Goal: Navigation & Orientation: Find specific page/section

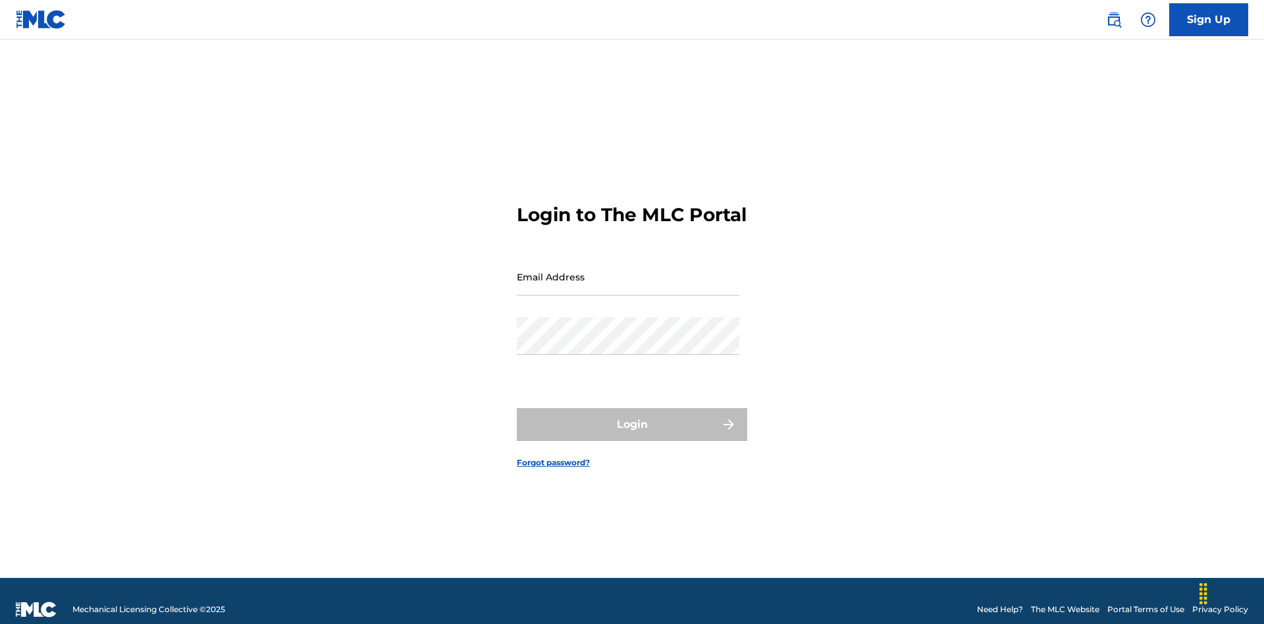
scroll to position [17, 0]
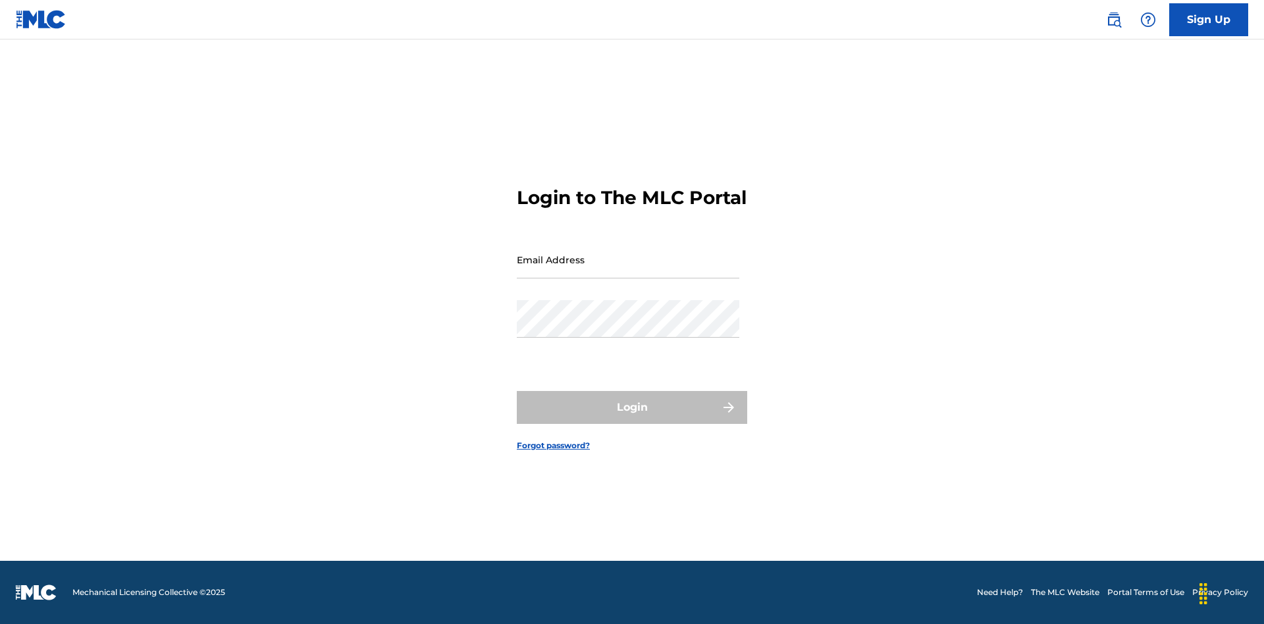
click at [628, 271] on input "Email Address" at bounding box center [628, 260] width 223 height 38
type input "XenaSongwriter@gmail.com"
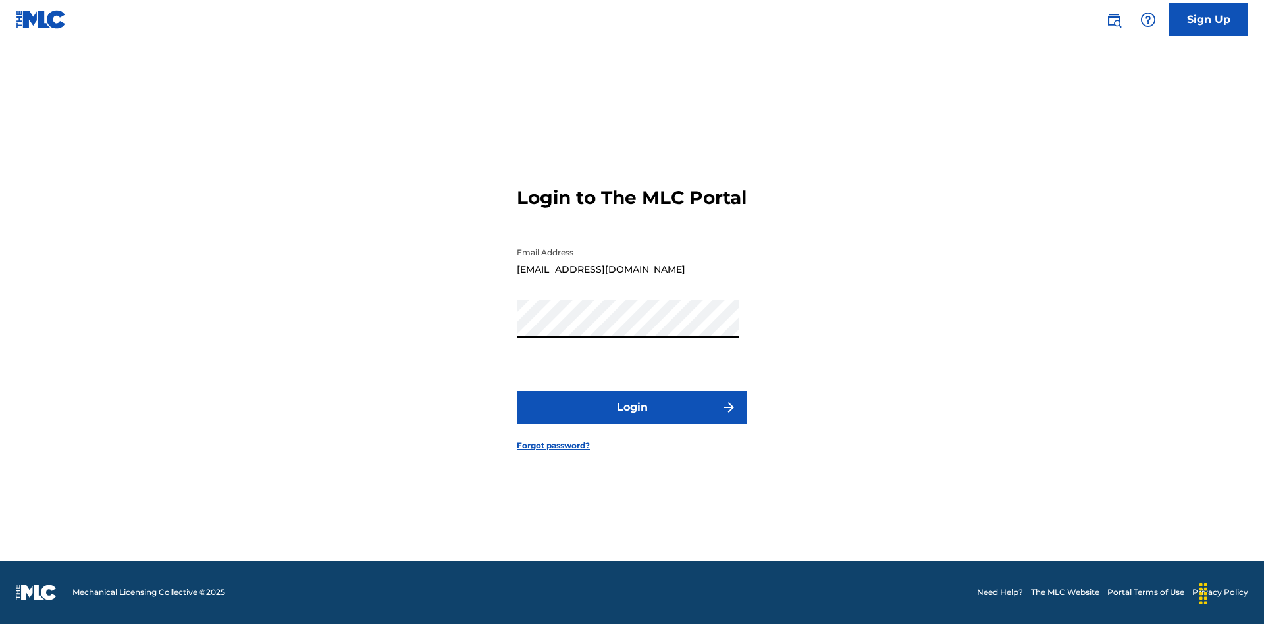
click at [632, 419] on button "Login" at bounding box center [632, 407] width 230 height 33
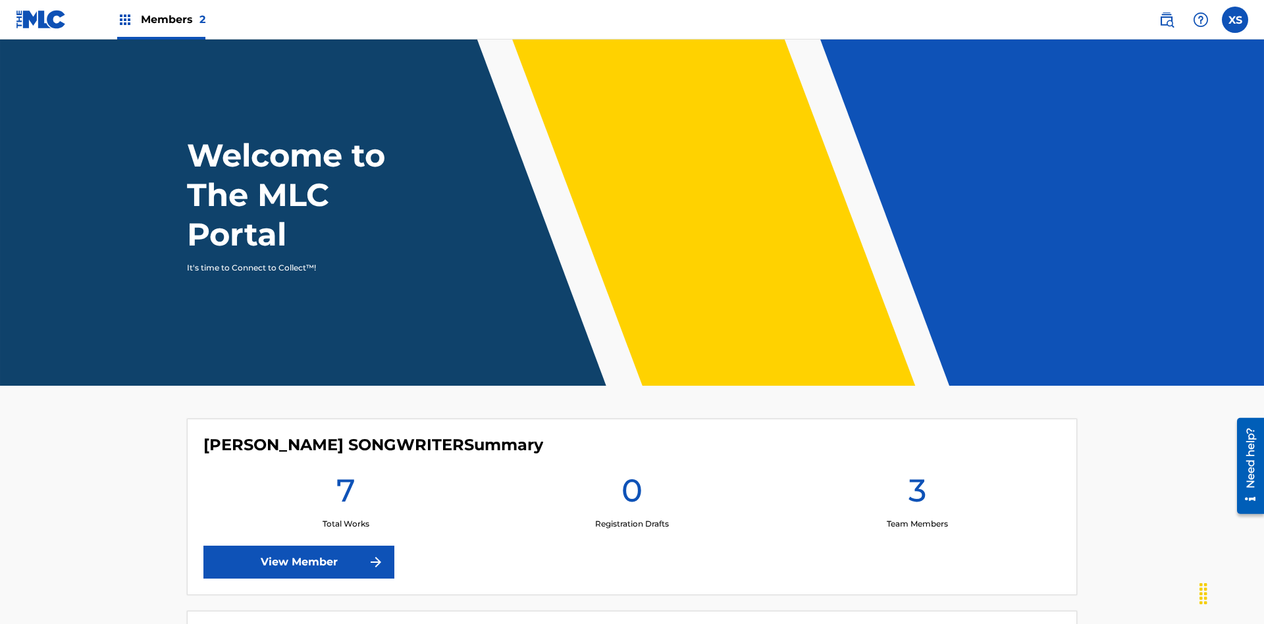
scroll to position [57, 0]
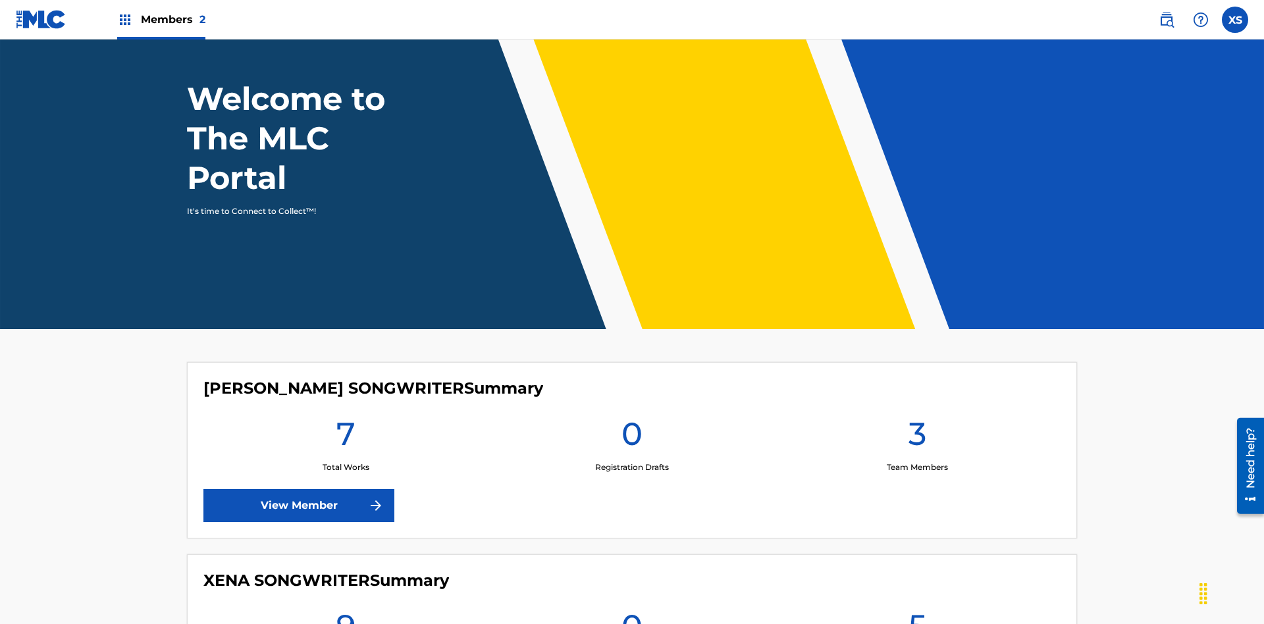
click at [161, 19] on span "Members 2" at bounding box center [173, 19] width 65 height 15
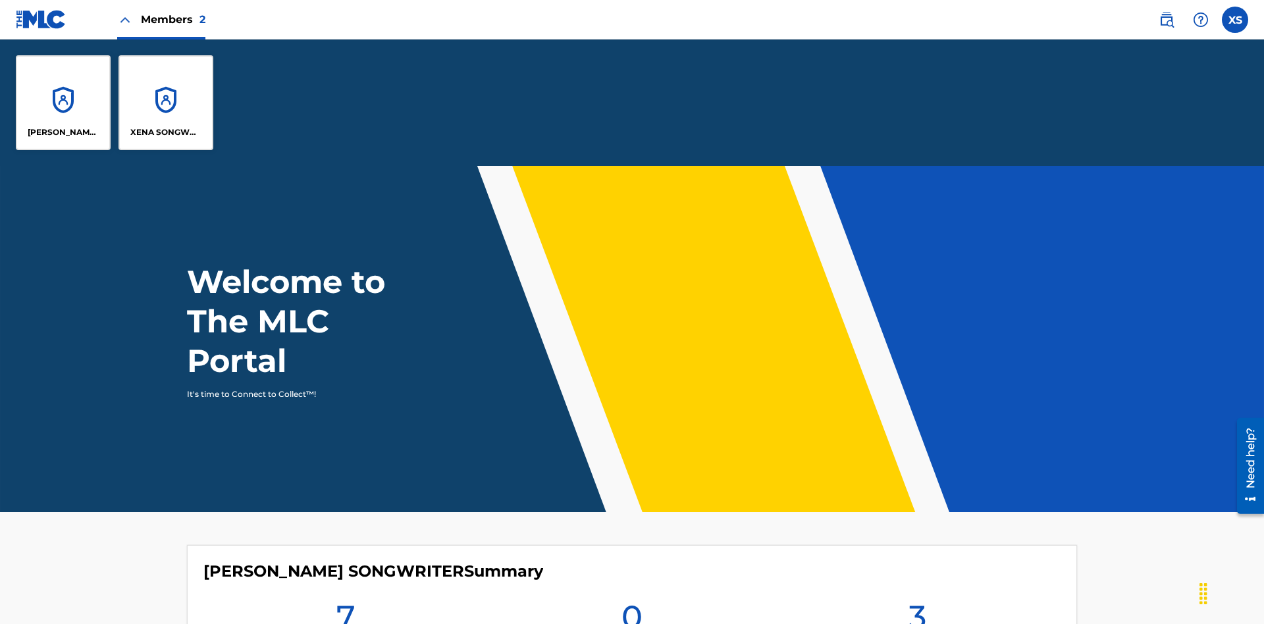
click at [166, 132] on p "XENA SONGWRITER" at bounding box center [166, 132] width 72 height 12
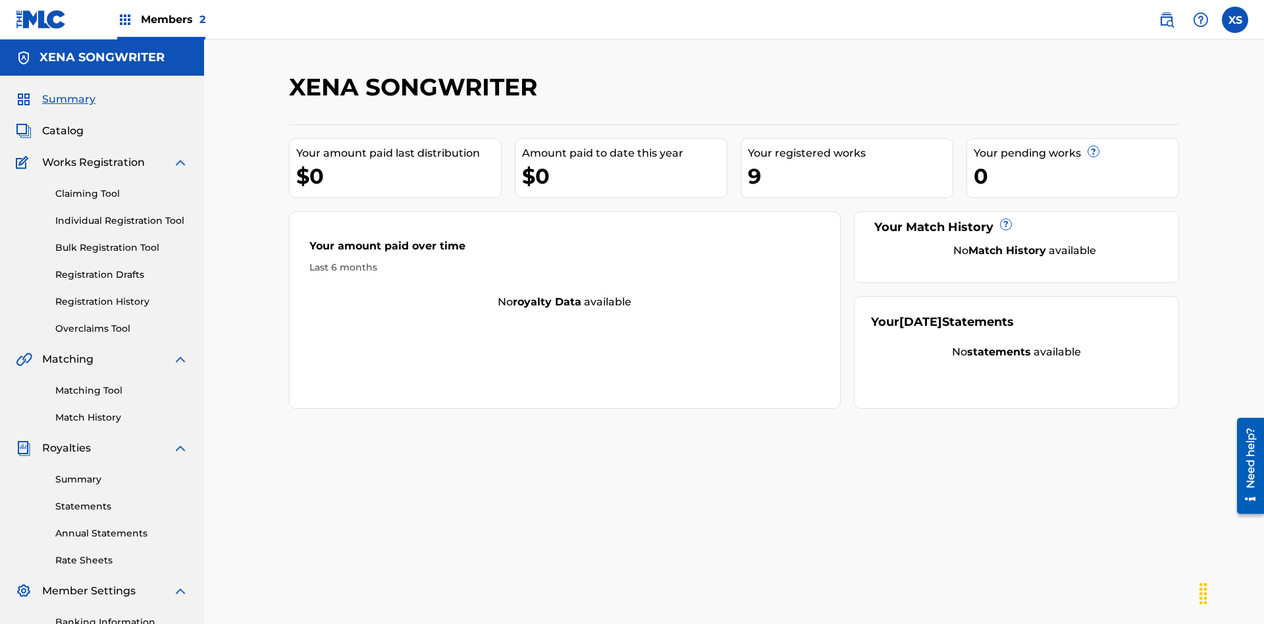
click at [63, 123] on span "Catalog" at bounding box center [62, 131] width 41 height 16
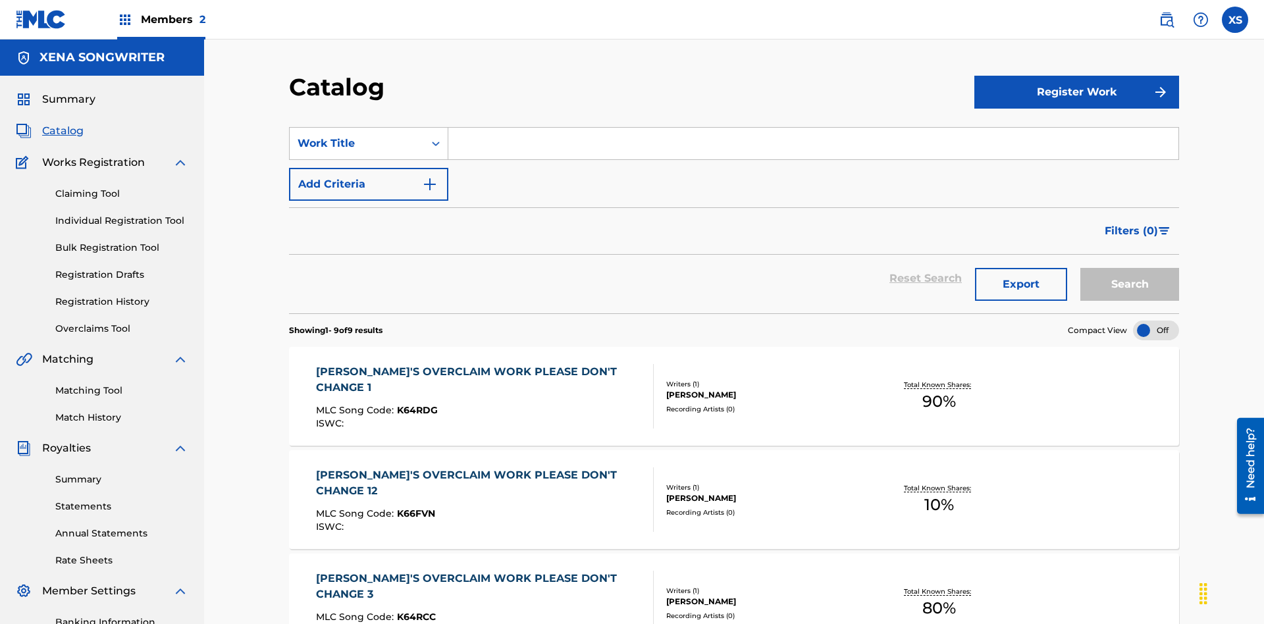
click at [734, 389] on div "[PERSON_NAME]" at bounding box center [765, 395] width 199 height 12
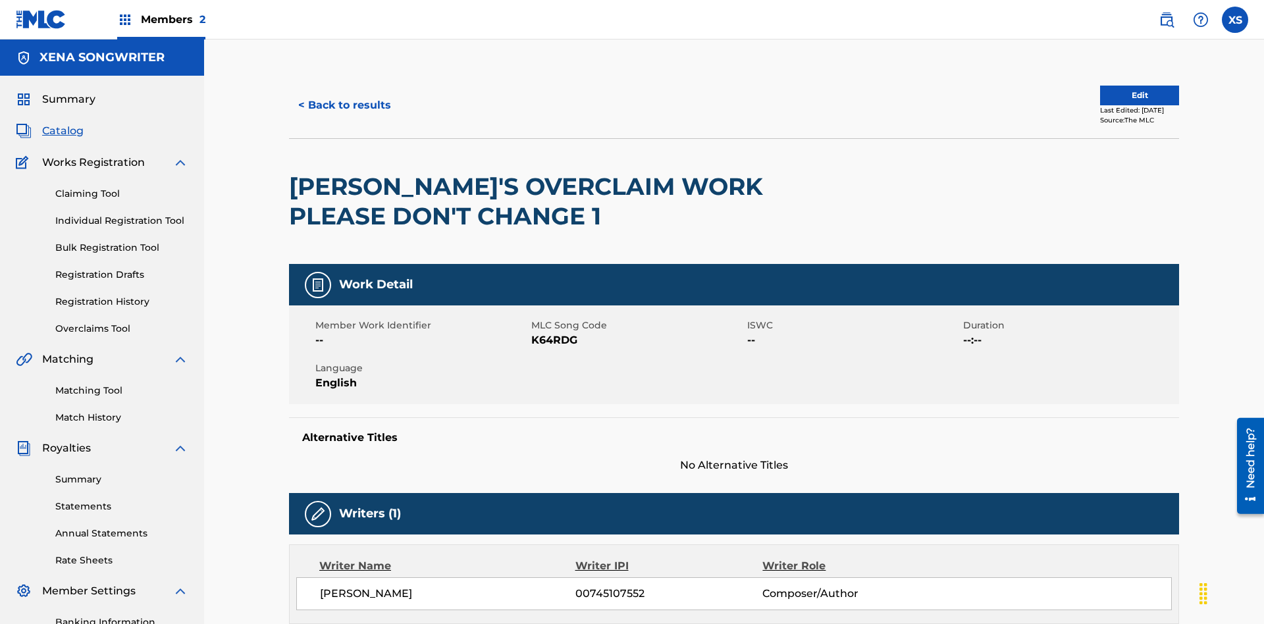
click at [1235, 19] on label at bounding box center [1235, 20] width 26 height 26
click at [1235, 20] on input "XS Xena Songwriter xenasongwriter@gmail.com Profile Log out" at bounding box center [1235, 20] width 0 height 0
click at [1107, 164] on p "Log out" at bounding box center [1107, 164] width 31 height 12
click at [1235, 20] on input "XS Xena Songwriter xenasongwriter@gmail.com Profile Log out" at bounding box center [1235, 20] width 0 height 0
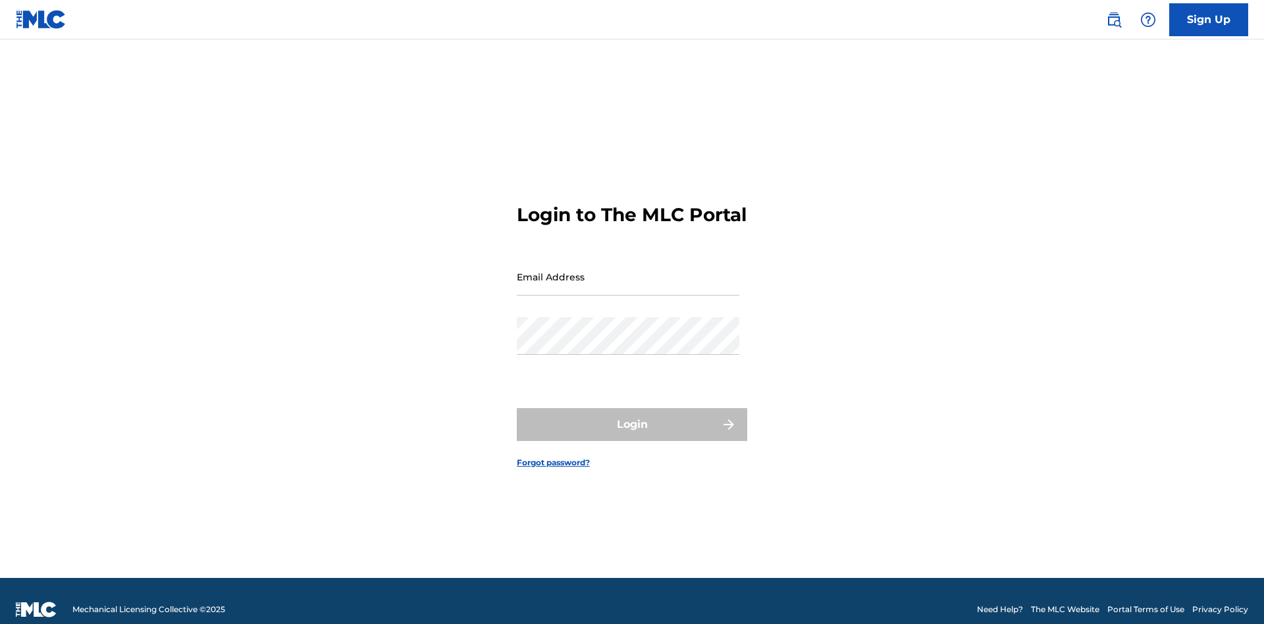
scroll to position [17, 0]
click at [628, 271] on input "Email Address" at bounding box center [628, 277] width 223 height 38
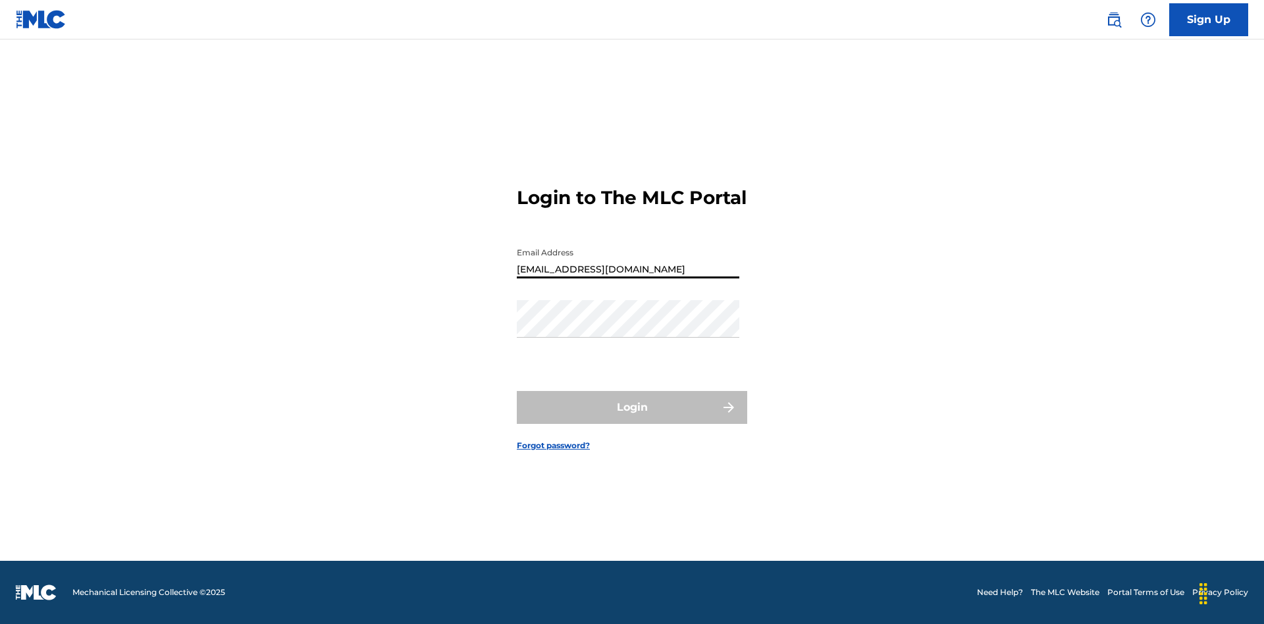
type input "CleoSongwriter@gmail.com"
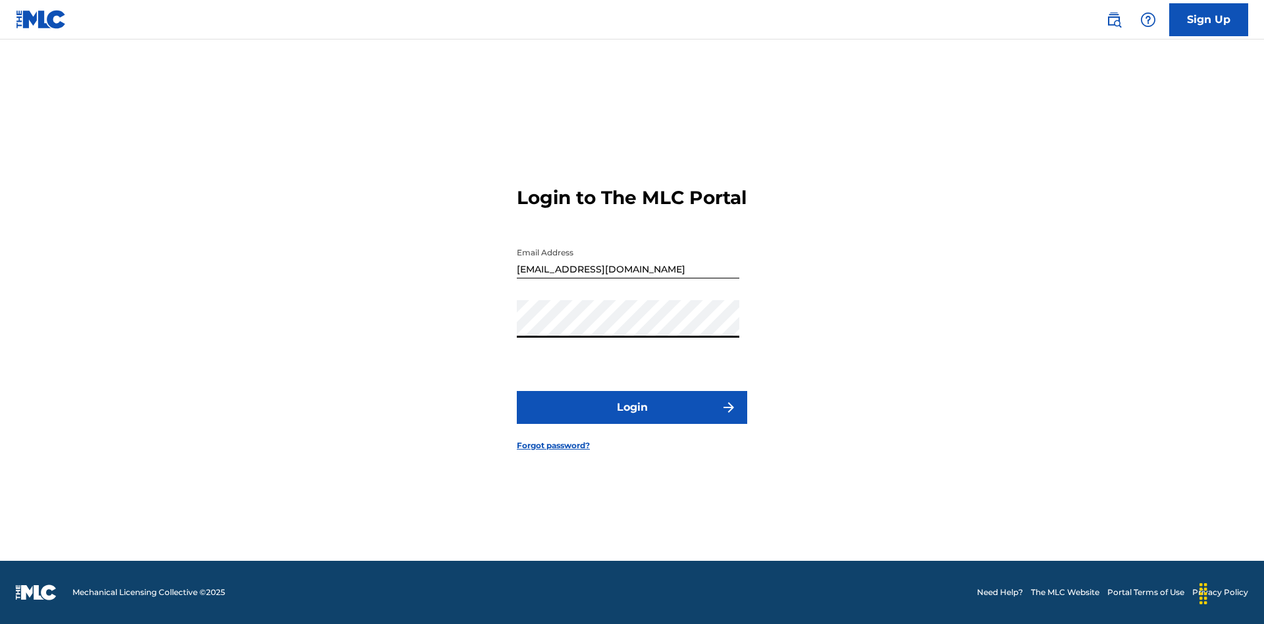
click at [632, 419] on button "Login" at bounding box center [632, 407] width 230 height 33
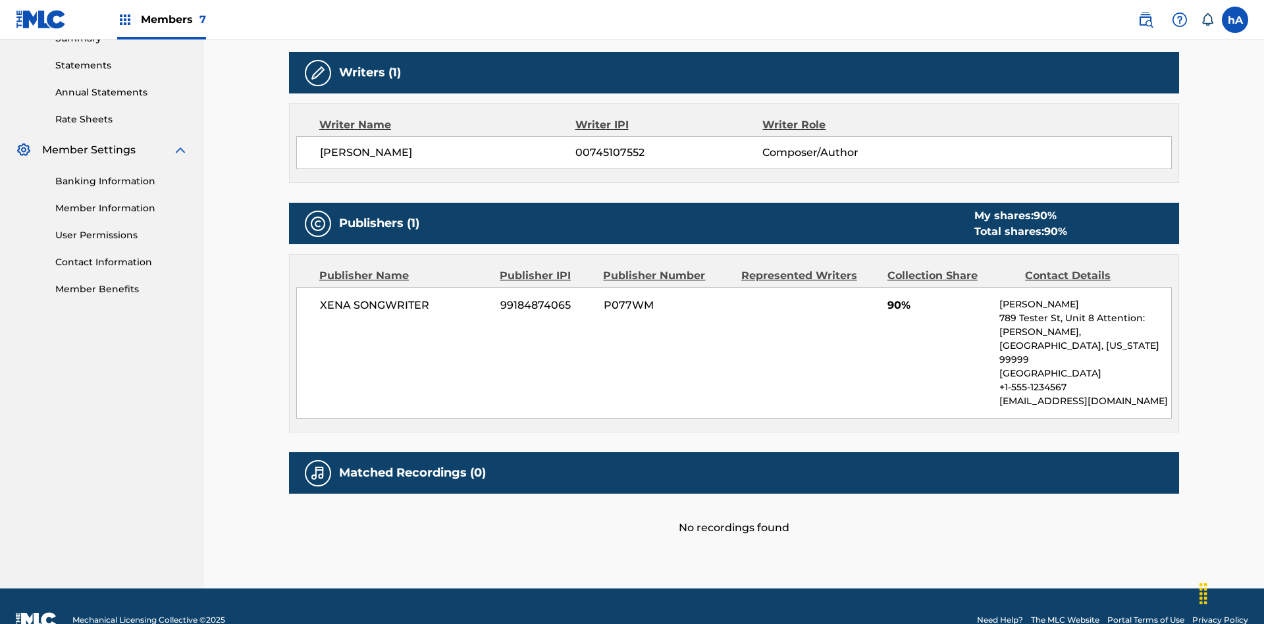
click at [1235, 19] on label at bounding box center [1235, 20] width 26 height 26
click at [1235, 20] on input "hA hbVo2hES68 AqcbTSTvT1 cleosongwriter@gmail.com Notification Preferences Prof…" at bounding box center [1235, 20] width 0 height 0
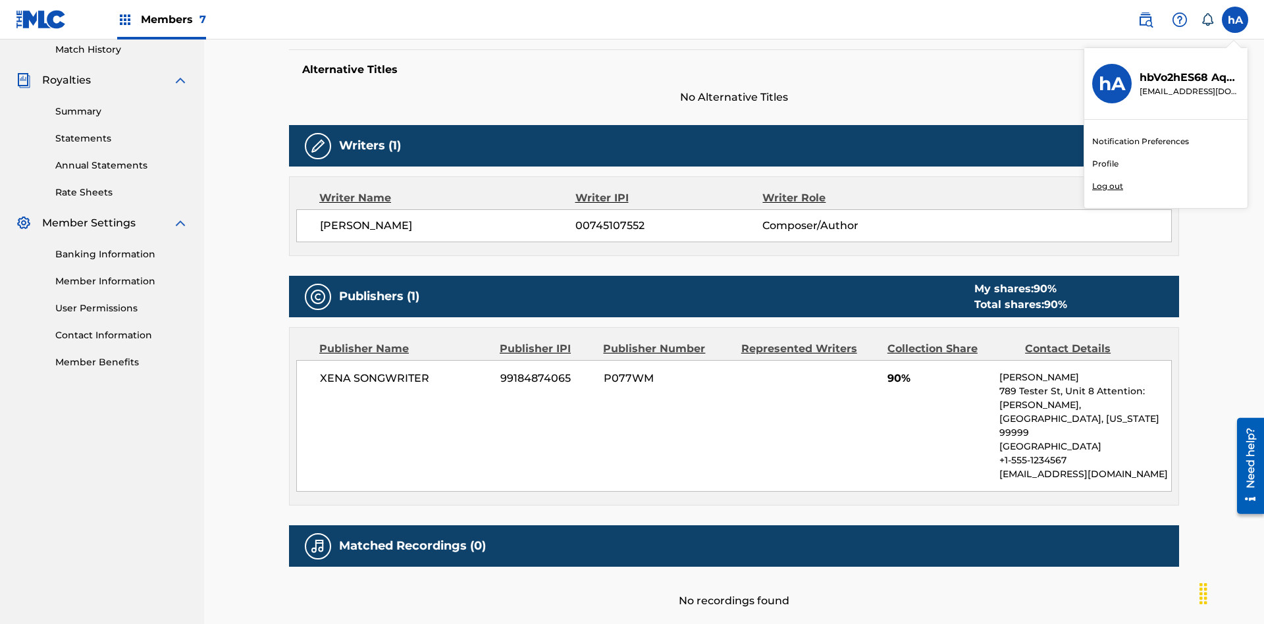
click at [1107, 186] on p "Log out" at bounding box center [1107, 186] width 31 height 12
click at [1235, 20] on input "hA hbVo2hES68 AqcbTSTvT1 cleosongwriter@gmail.com Notification Preferences Prof…" at bounding box center [1235, 20] width 0 height 0
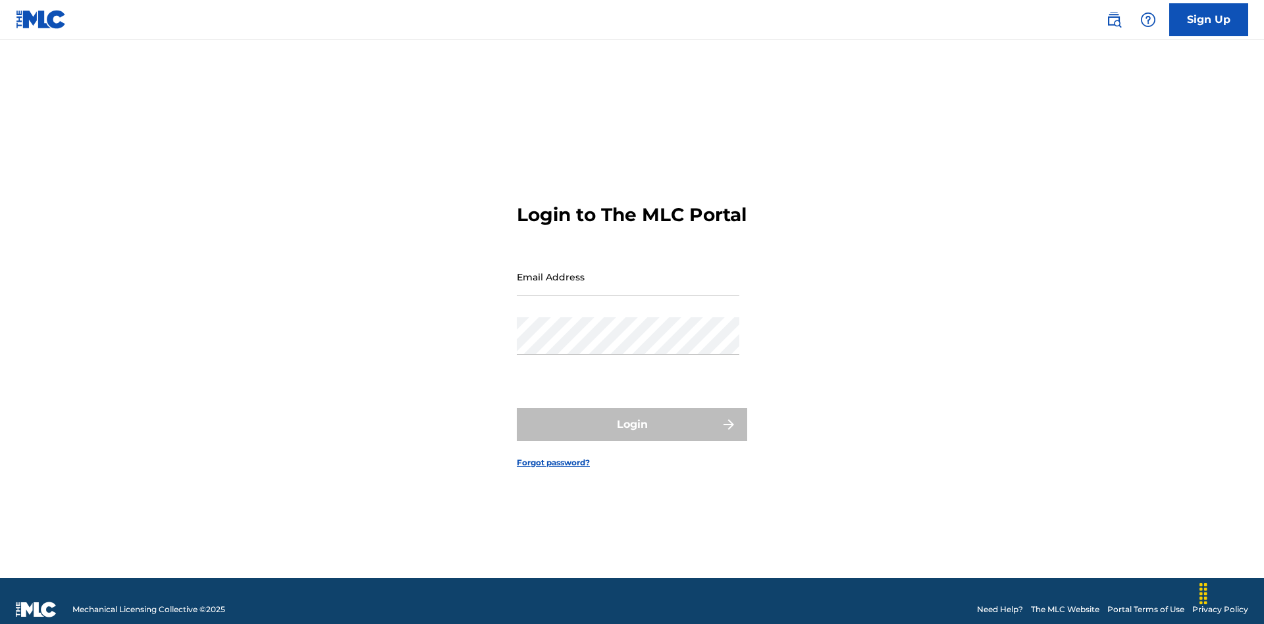
click at [628, 271] on input "Email Address" at bounding box center [628, 277] width 223 height 38
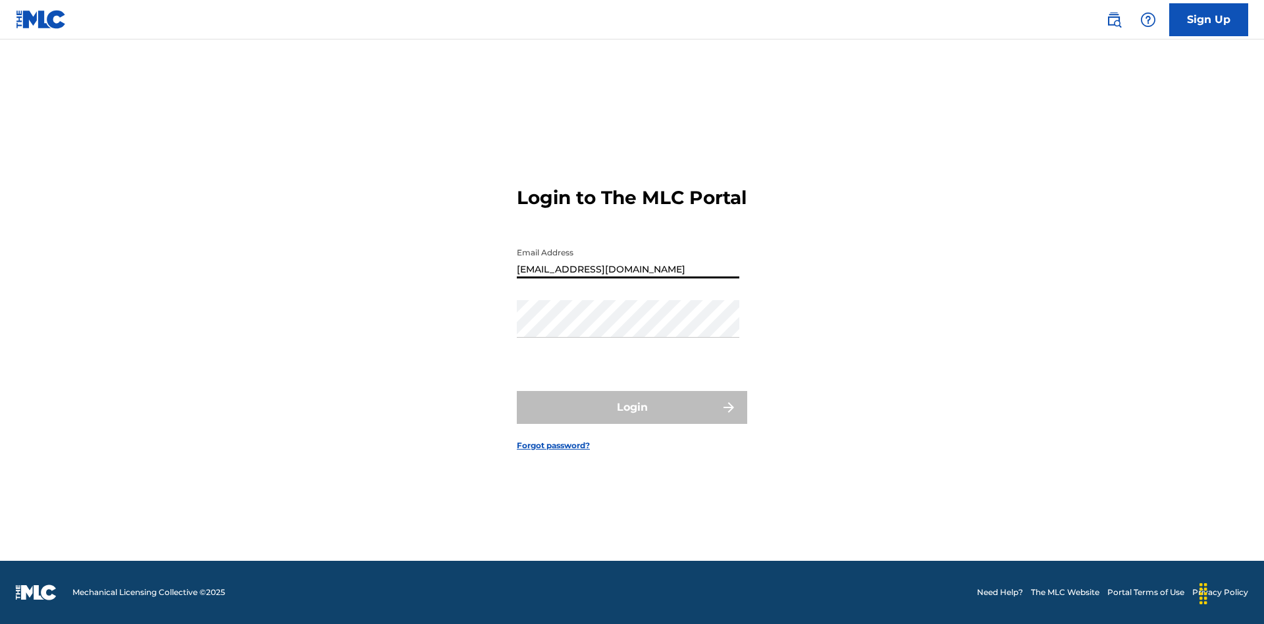
type input "[EMAIL_ADDRESS][DOMAIN_NAME]"
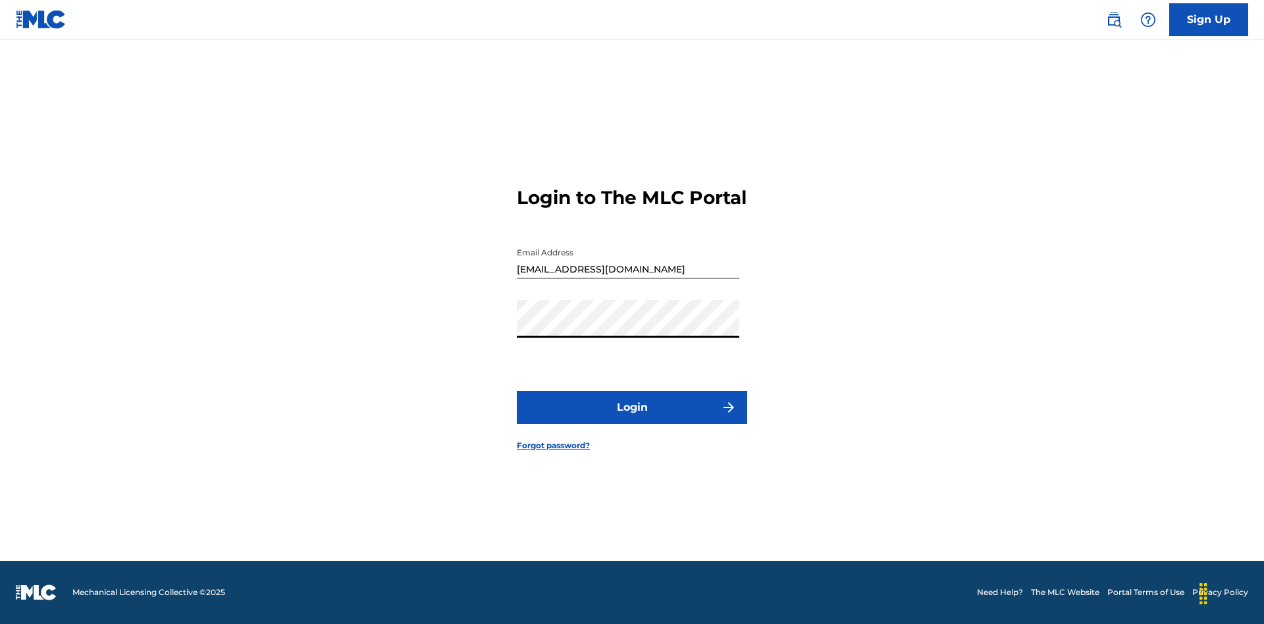
click at [632, 419] on button "Login" at bounding box center [632, 407] width 230 height 33
